Goal: Use online tool/utility: Use online tool/utility

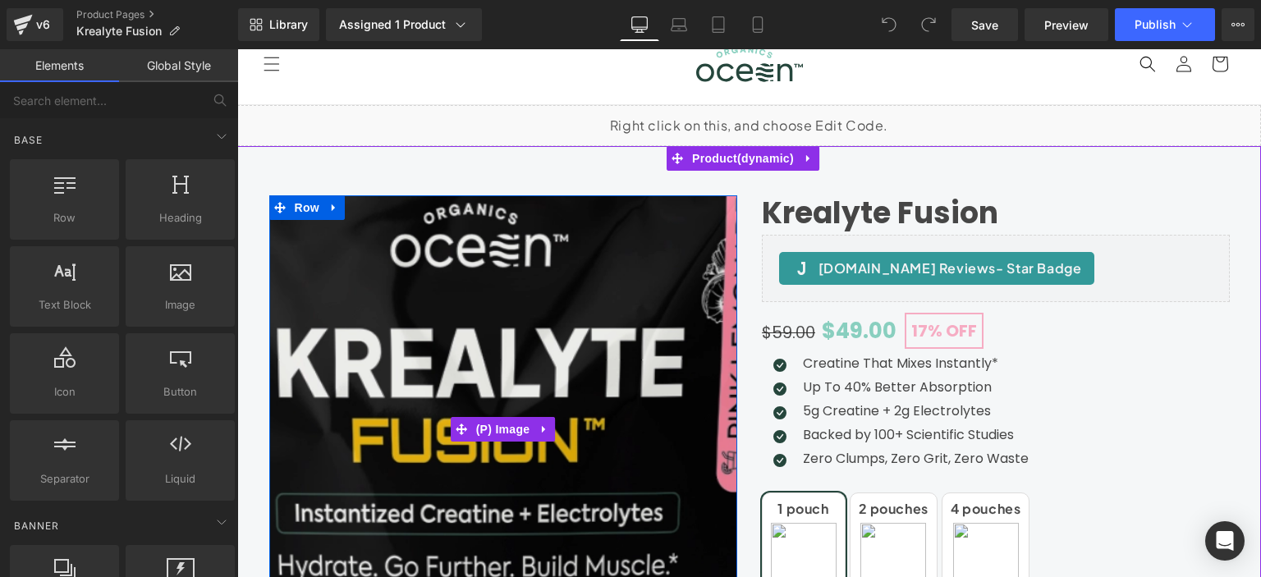
scroll to position [56, 2]
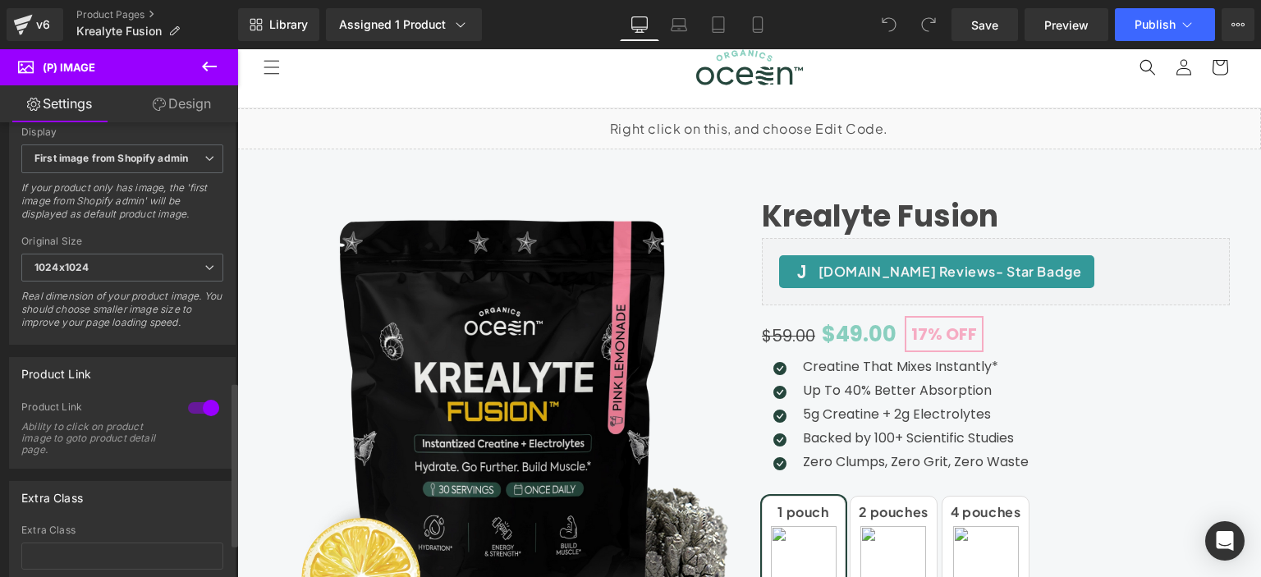
scroll to position [811, 0]
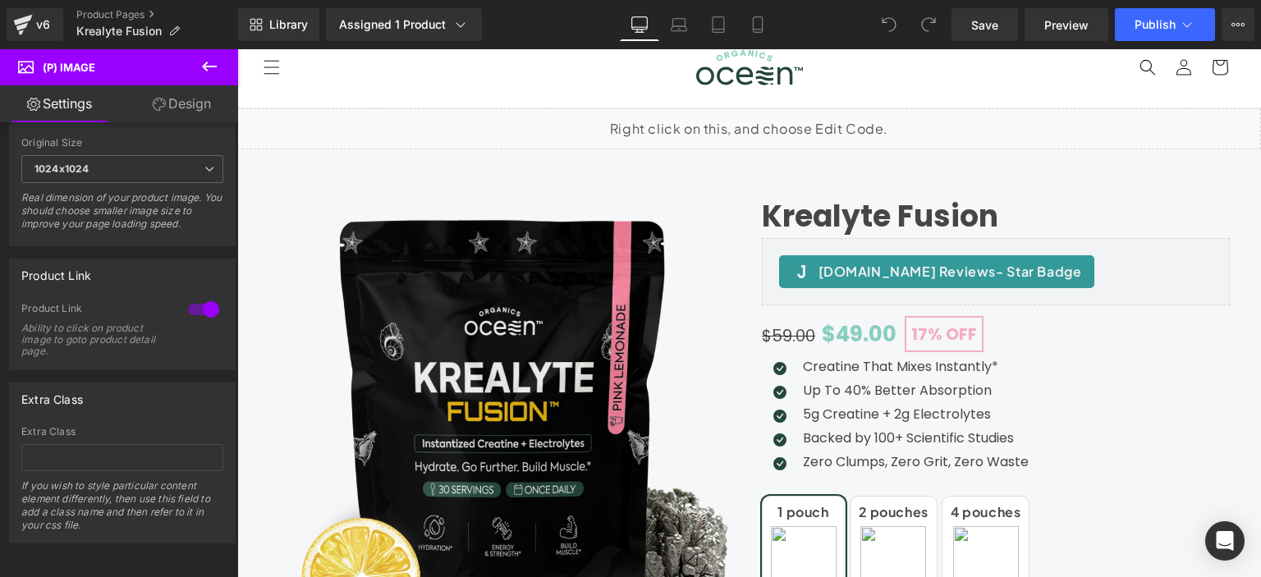
click at [143, 110] on link "Design" at bounding box center [181, 103] width 119 height 37
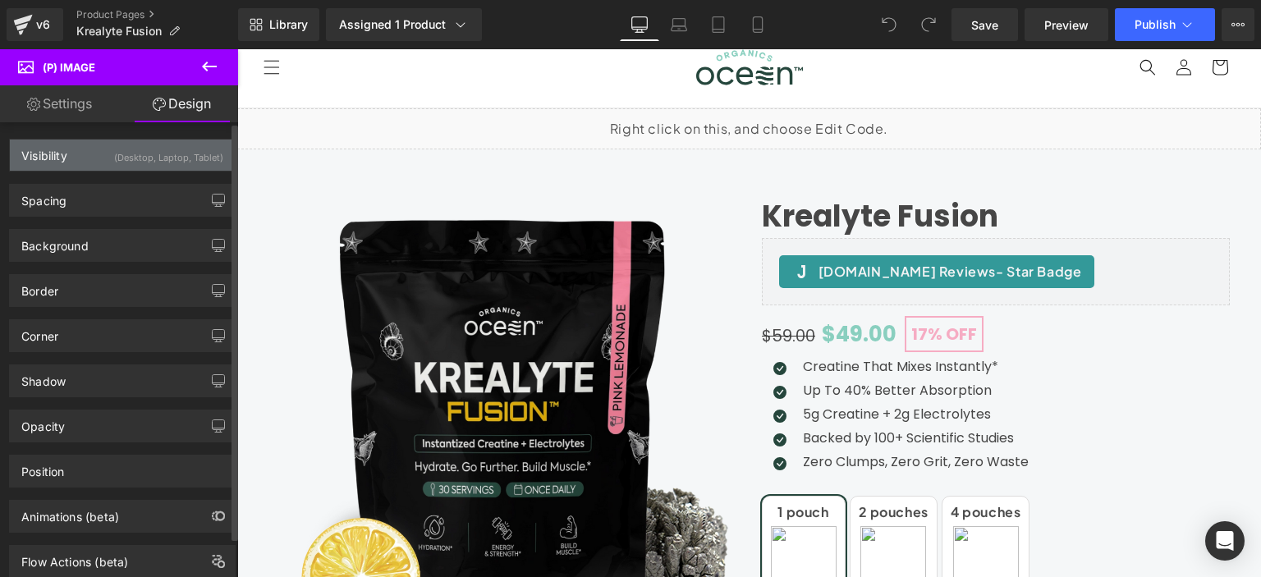
click at [114, 155] on div "(Desktop, Laptop, Tablet)" at bounding box center [168, 153] width 109 height 27
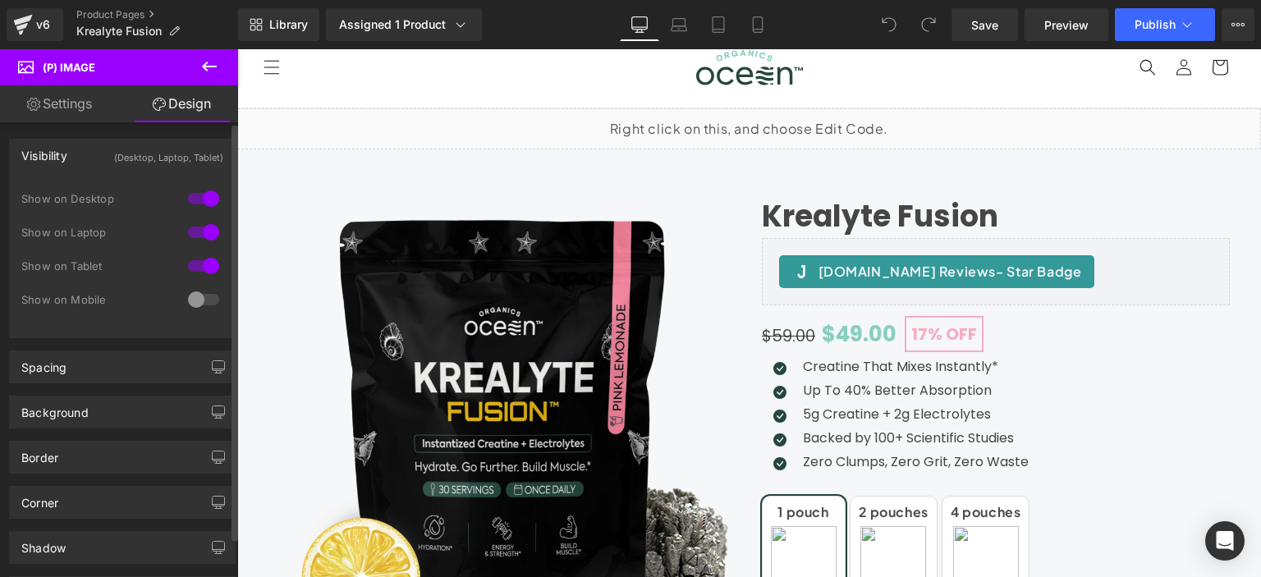
click at [187, 304] on div at bounding box center [203, 299] width 39 height 26
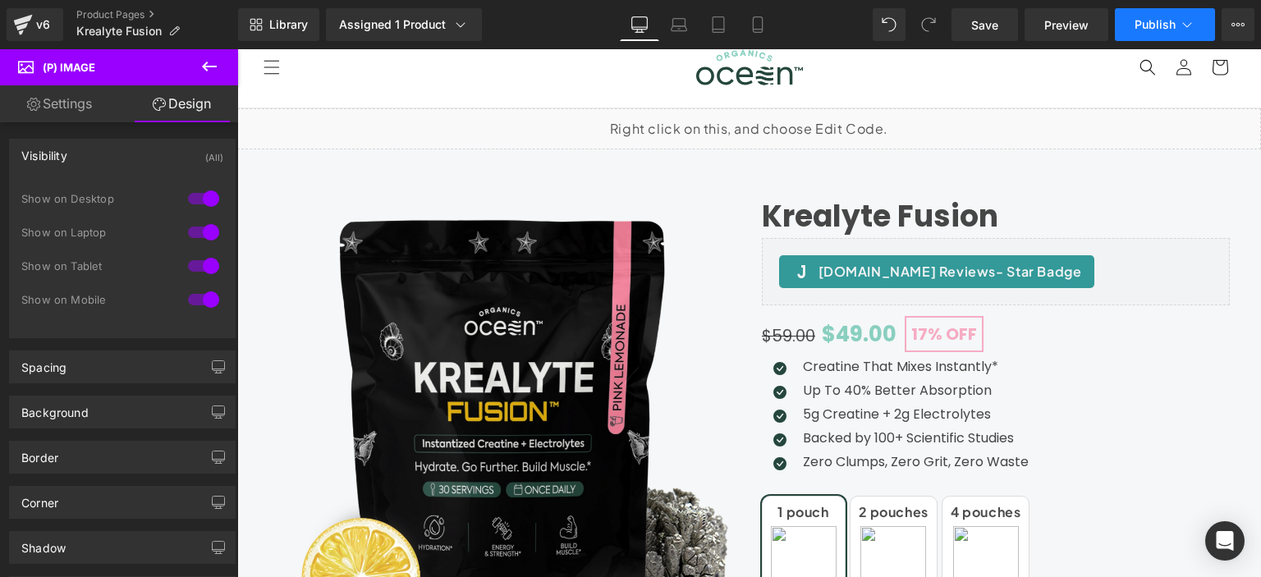
click at [1143, 33] on button "Publish" at bounding box center [1165, 24] width 100 height 33
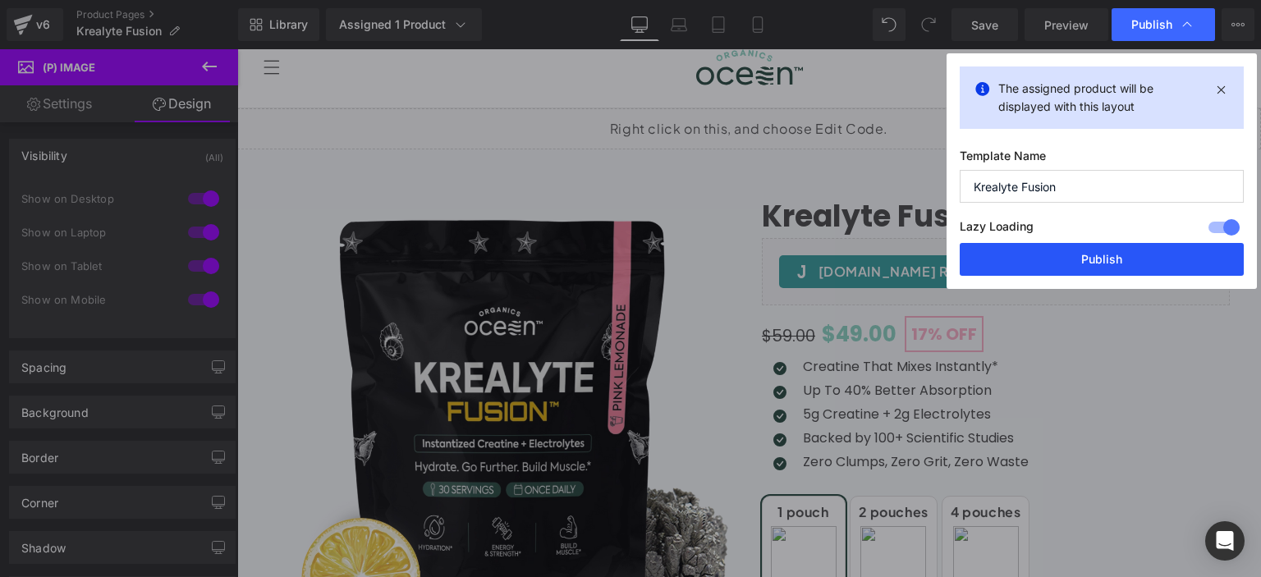
drag, startPoint x: 1072, startPoint y: 268, endPoint x: 395, endPoint y: 303, distance: 678.1
click at [1072, 268] on button "Publish" at bounding box center [1102, 259] width 284 height 33
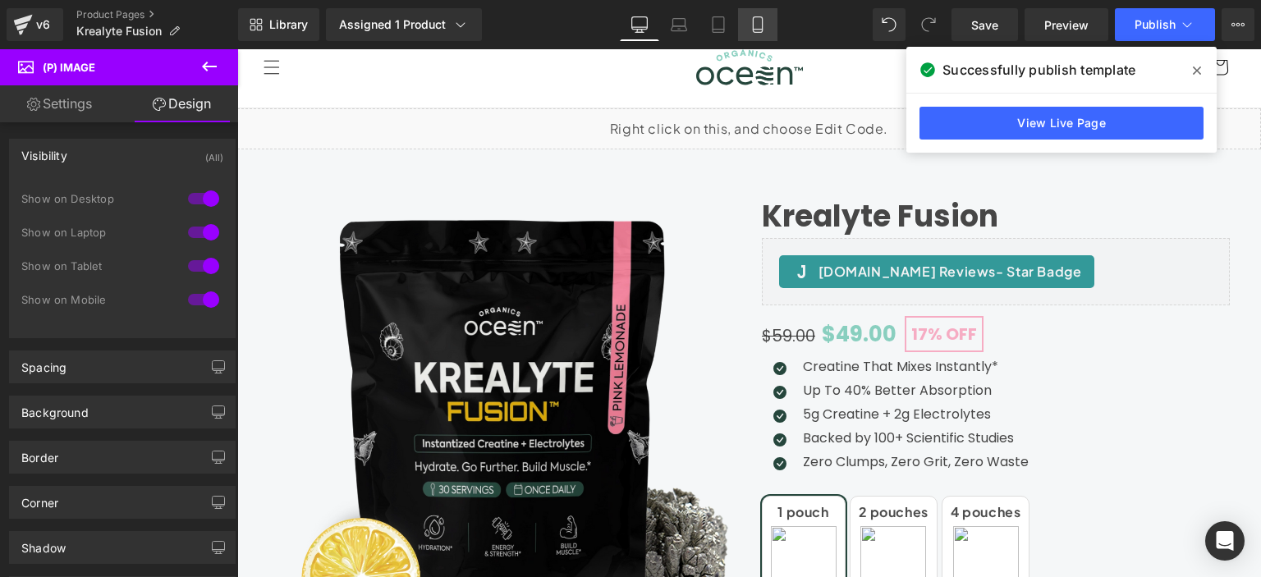
click at [748, 17] on link "Mobile" at bounding box center [757, 24] width 39 height 33
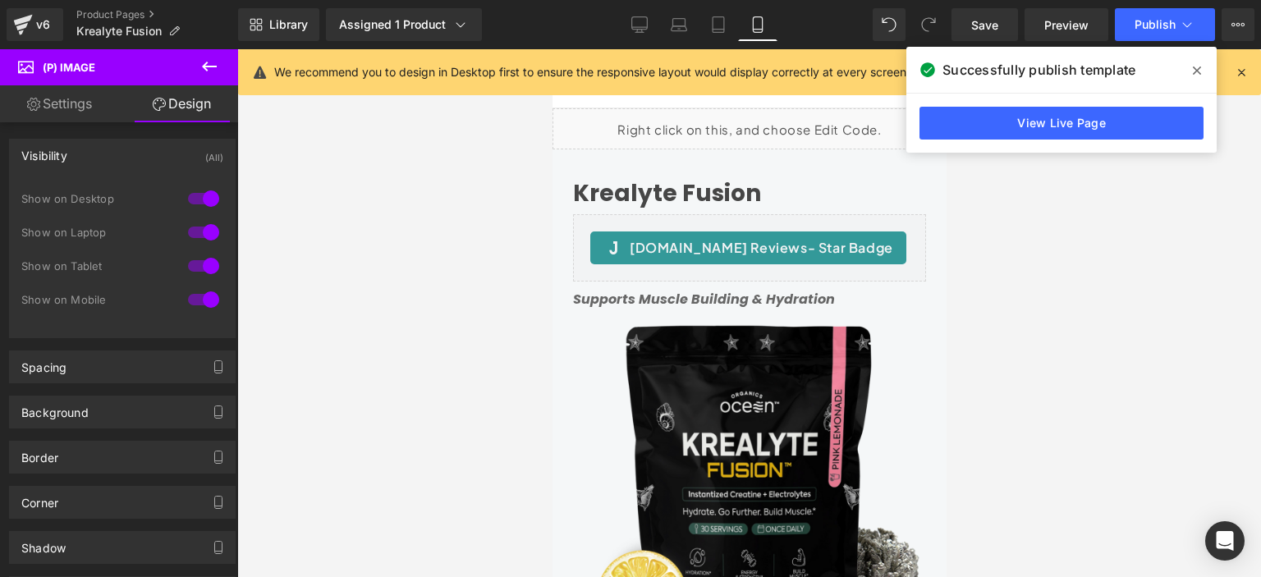
scroll to position [136, 2]
